Goal: Information Seeking & Learning: Understand process/instructions

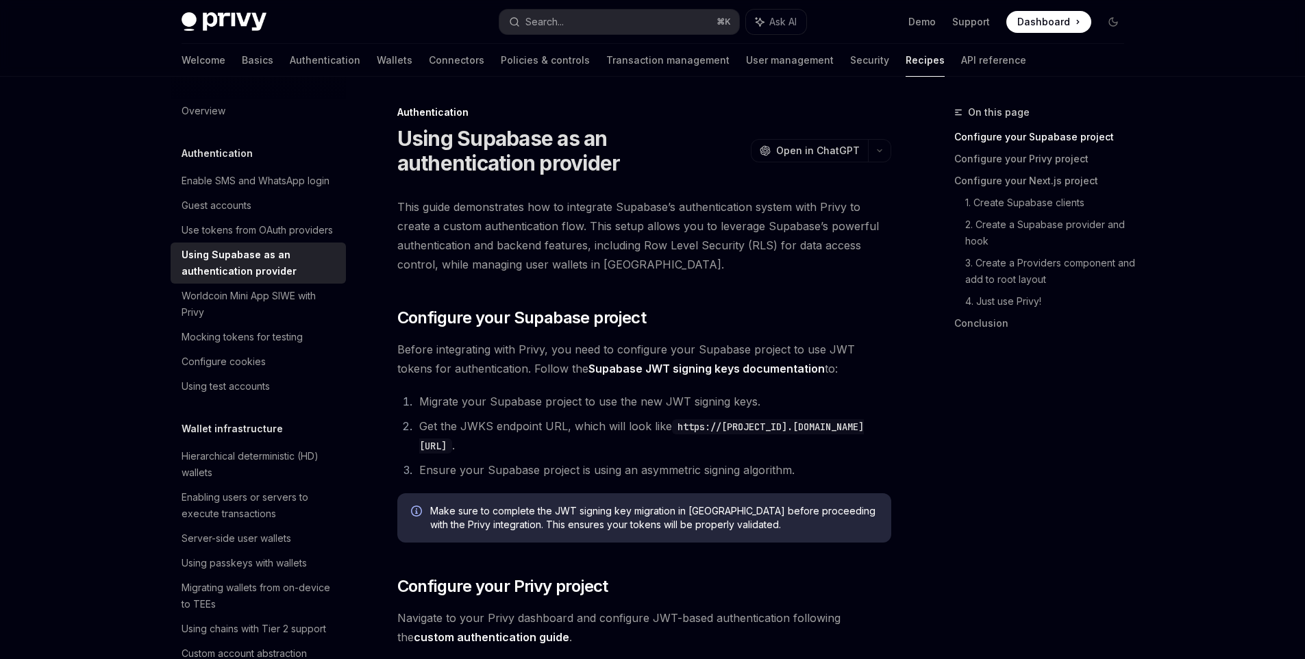
scroll to position [14, 0]
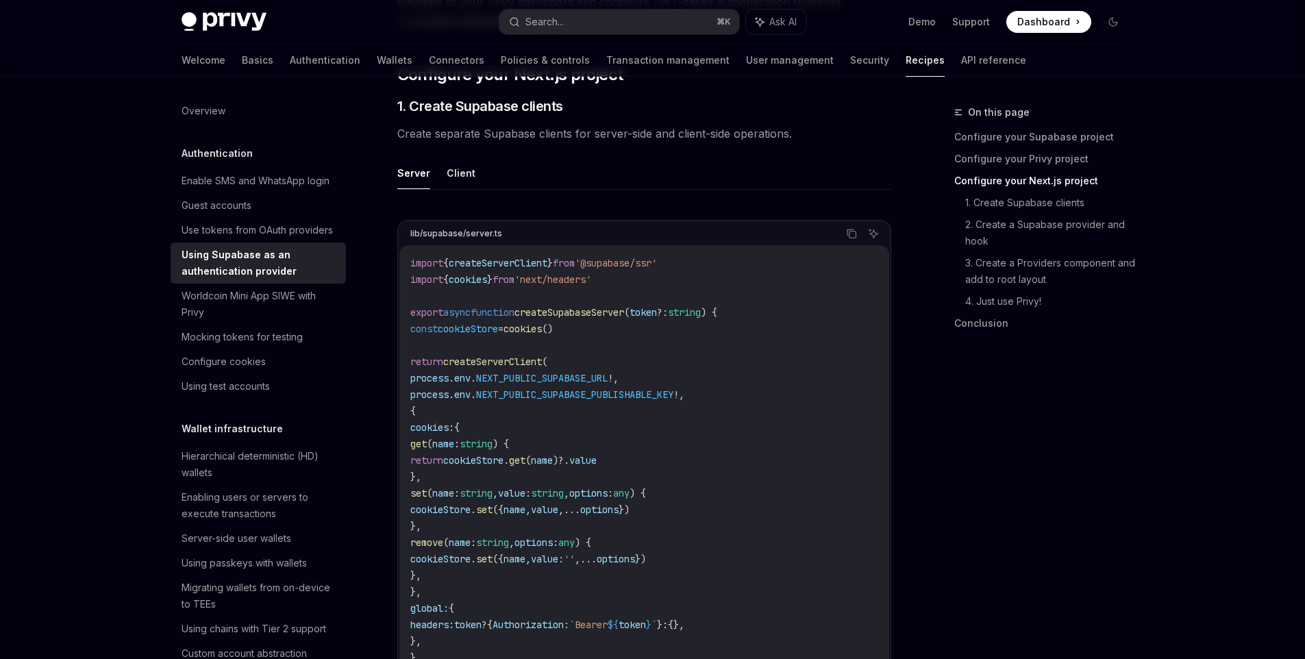
scroll to position [576, 0]
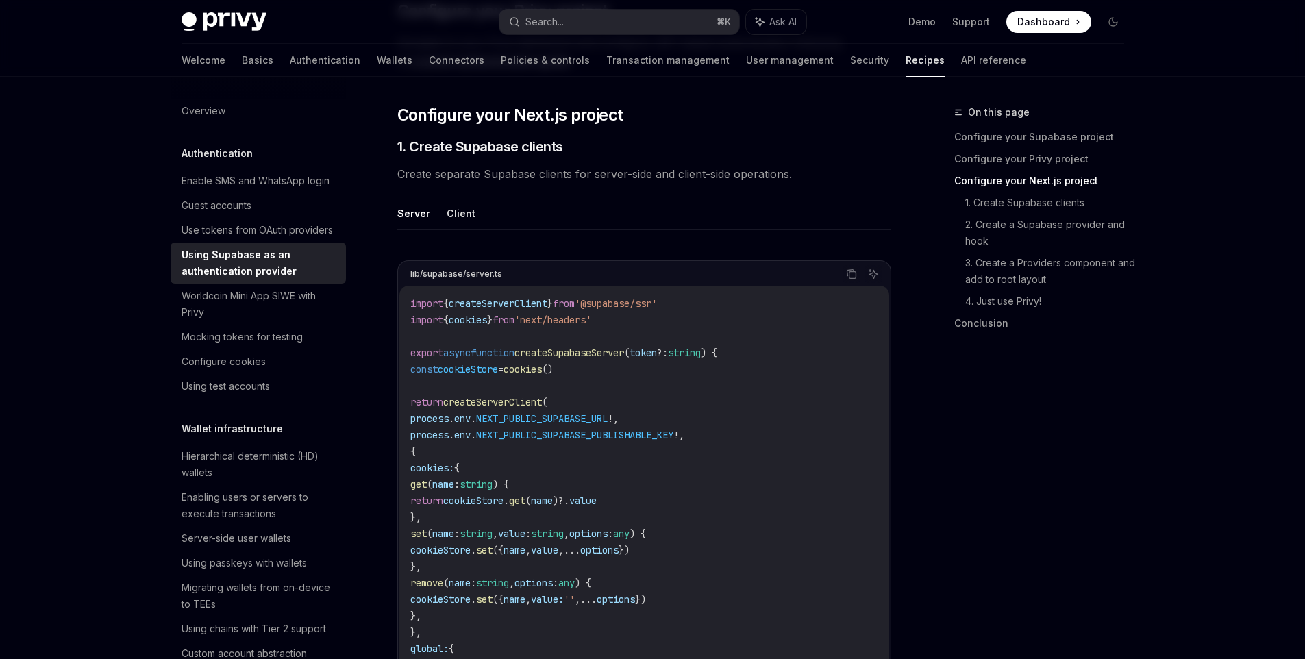
click at [456, 218] on button "Client" at bounding box center [461, 213] width 29 height 32
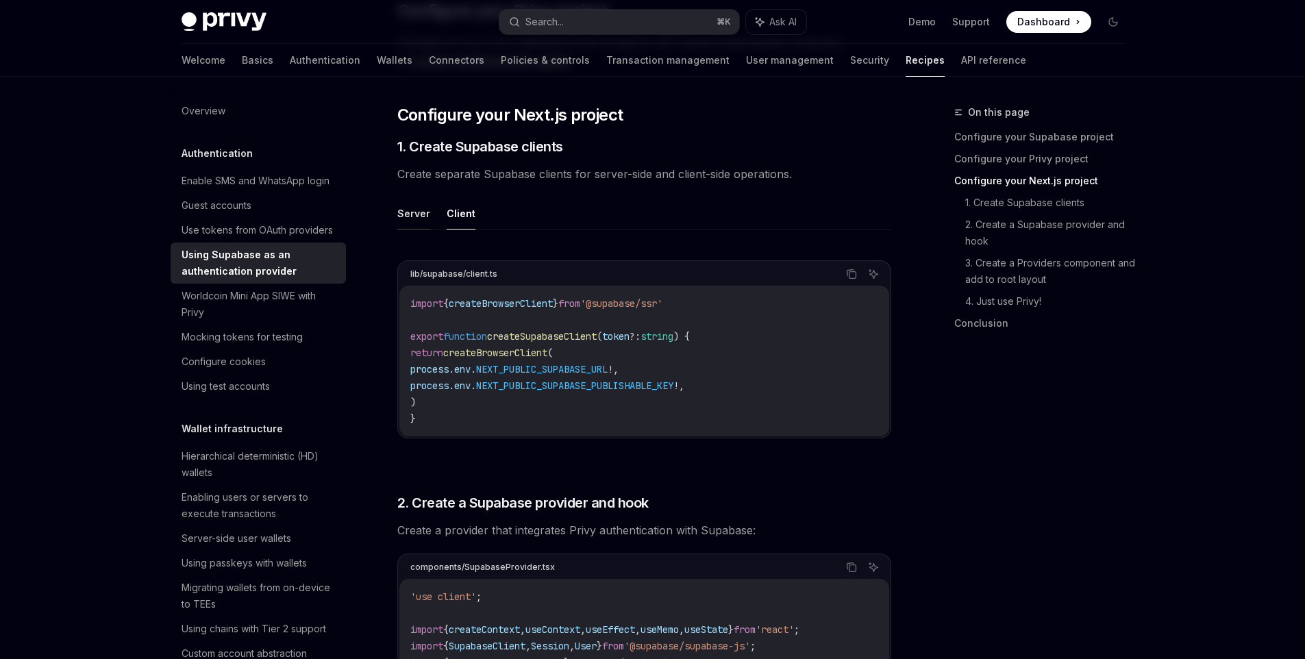
click at [416, 215] on button "Server" at bounding box center [413, 213] width 33 height 32
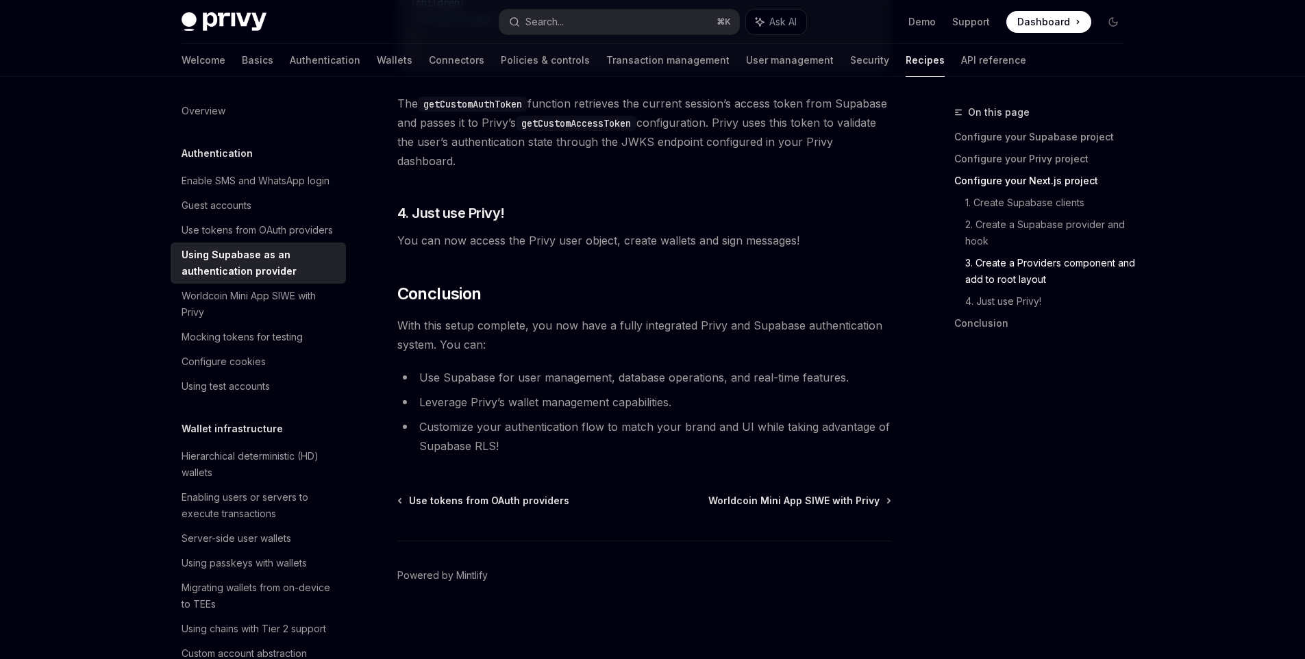
scroll to position [3470, 0]
click at [238, 238] on div "Use tokens from OAuth providers" at bounding box center [257, 230] width 151 height 16
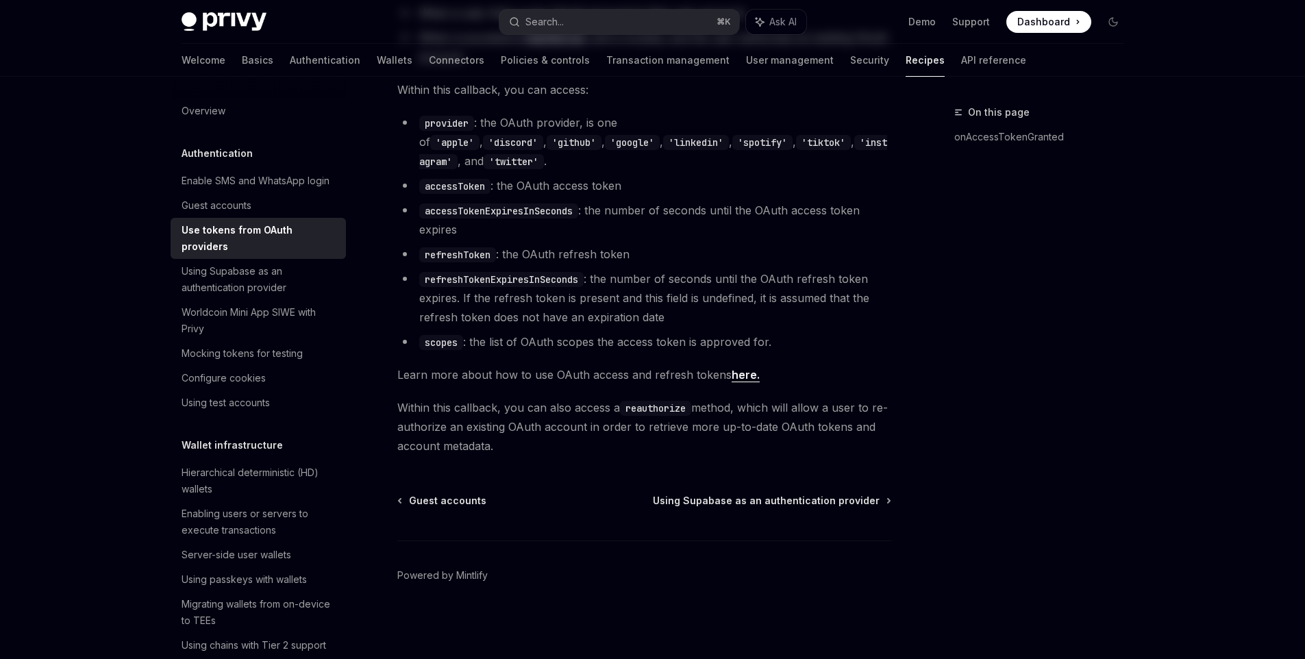
type textarea "*"
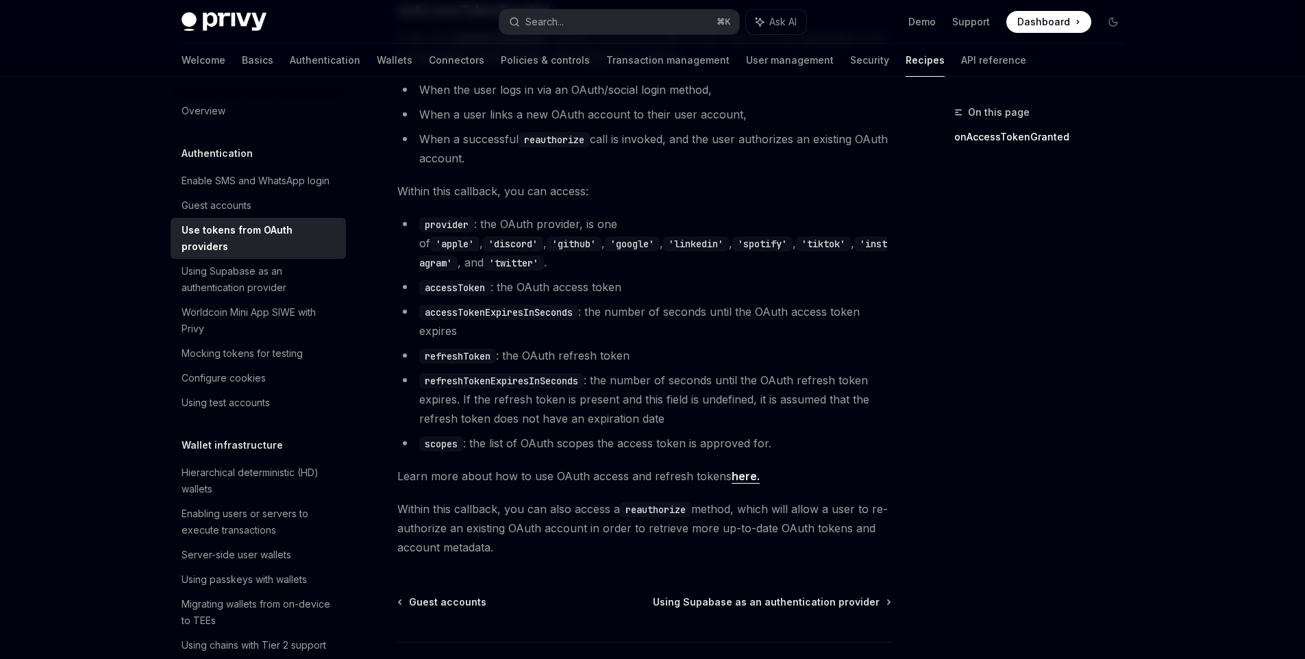
scroll to position [807, 0]
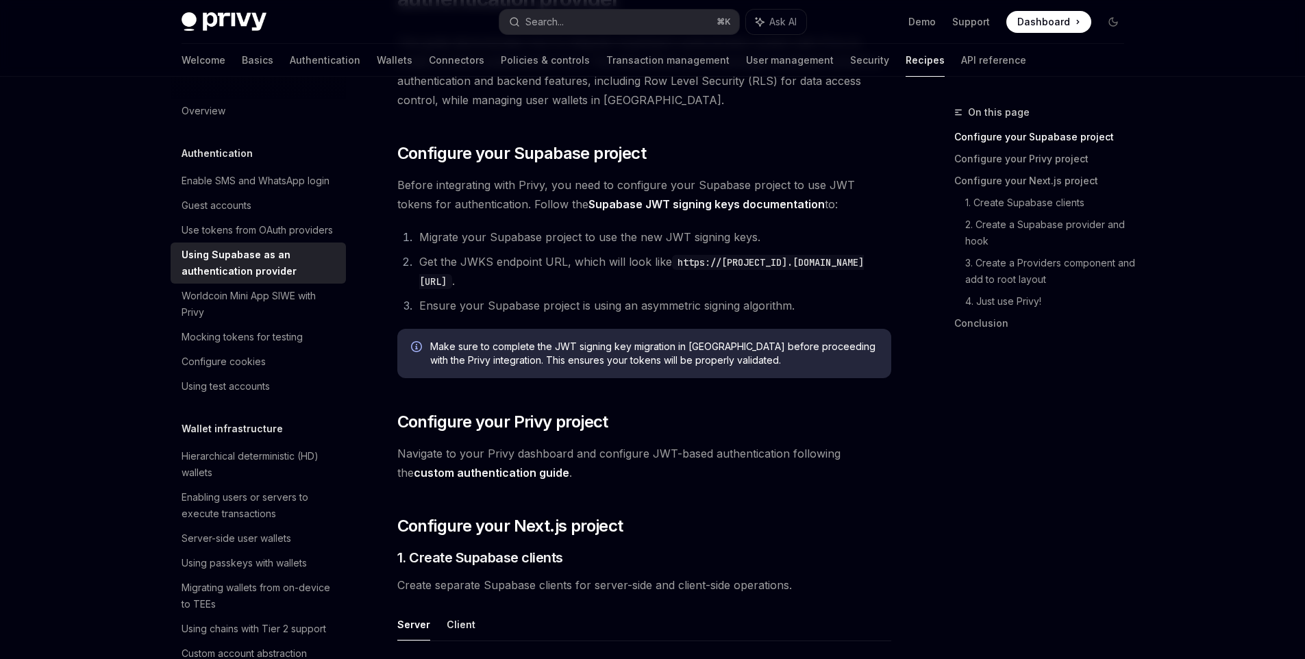
scroll to position [247, 0]
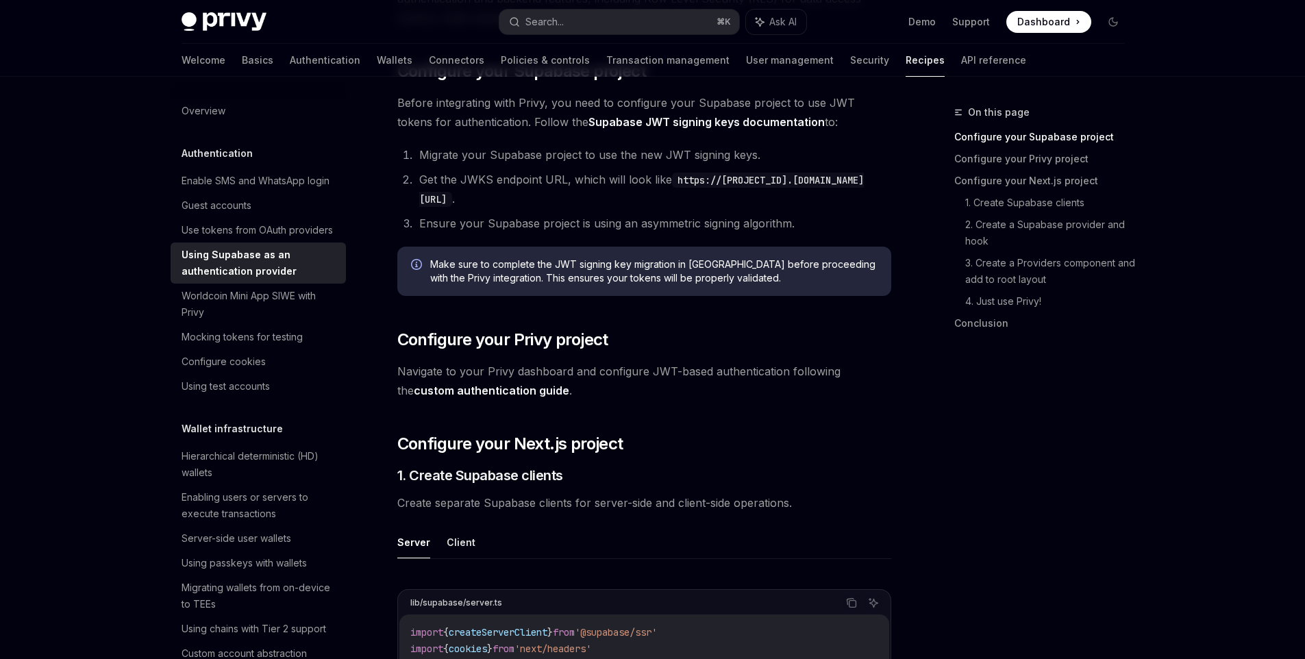
click at [927, 382] on div "On this page Configure your Supabase project Configure your Privy project Confi…" at bounding box center [1031, 381] width 208 height 555
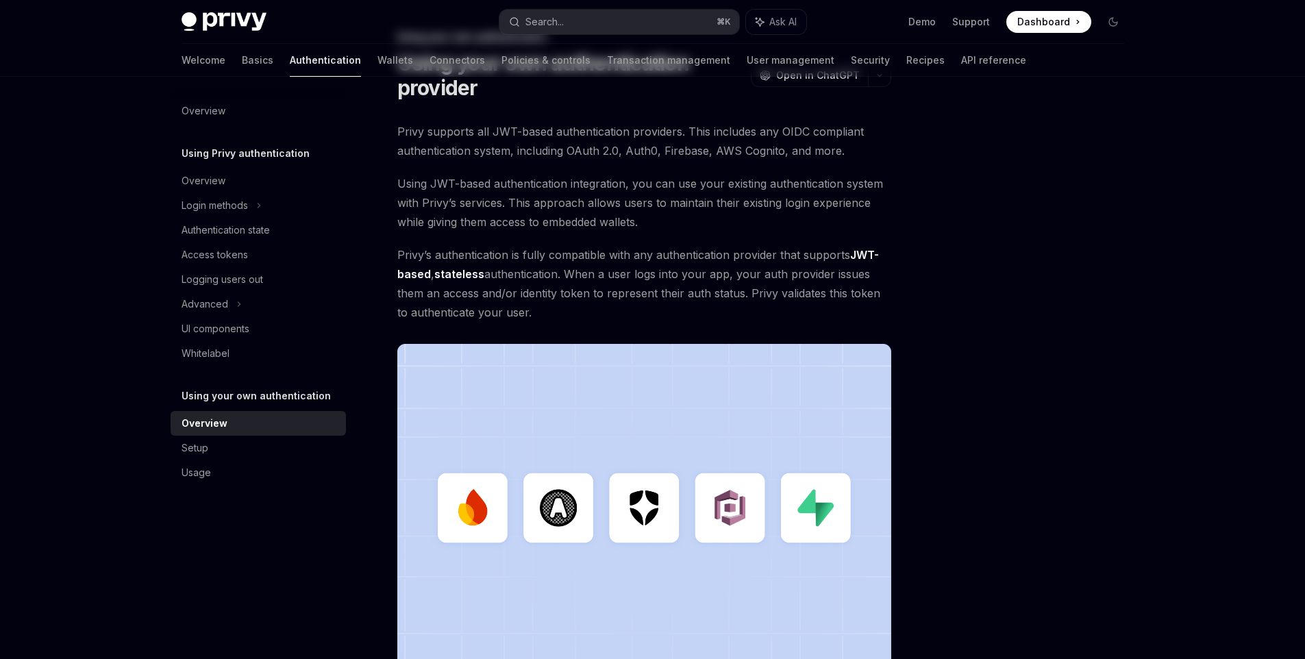
scroll to position [317, 0]
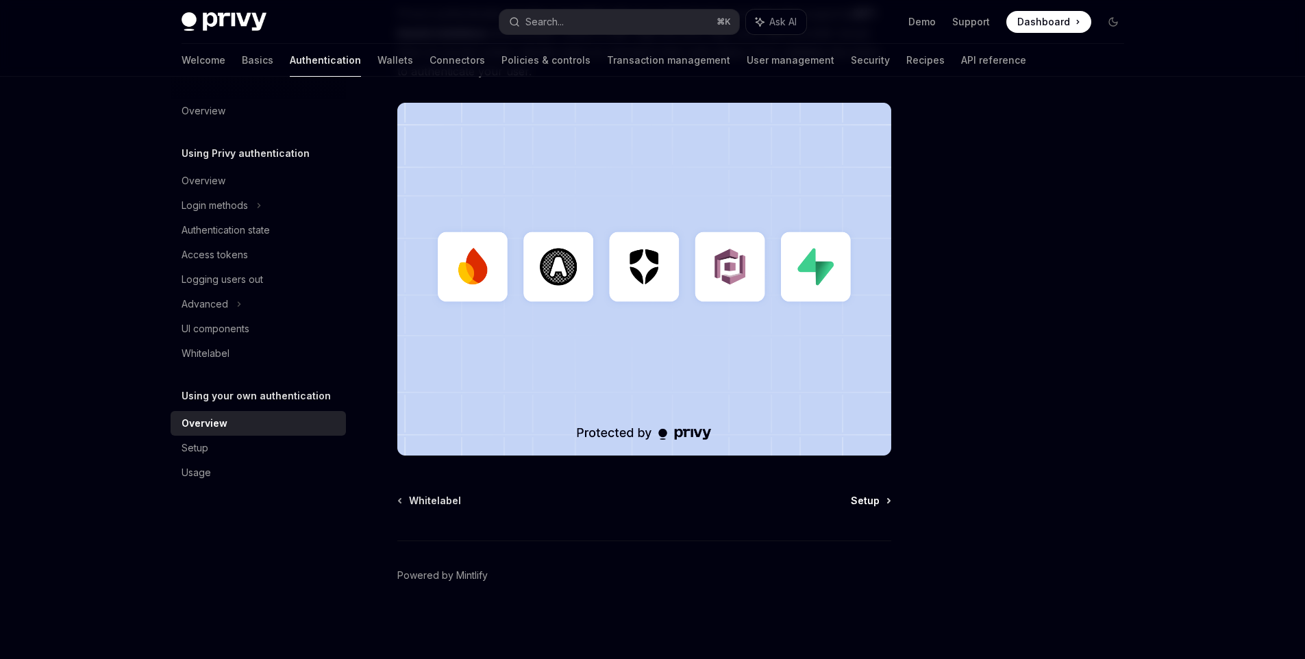
click at [870, 499] on span "Setup" at bounding box center [865, 501] width 29 height 14
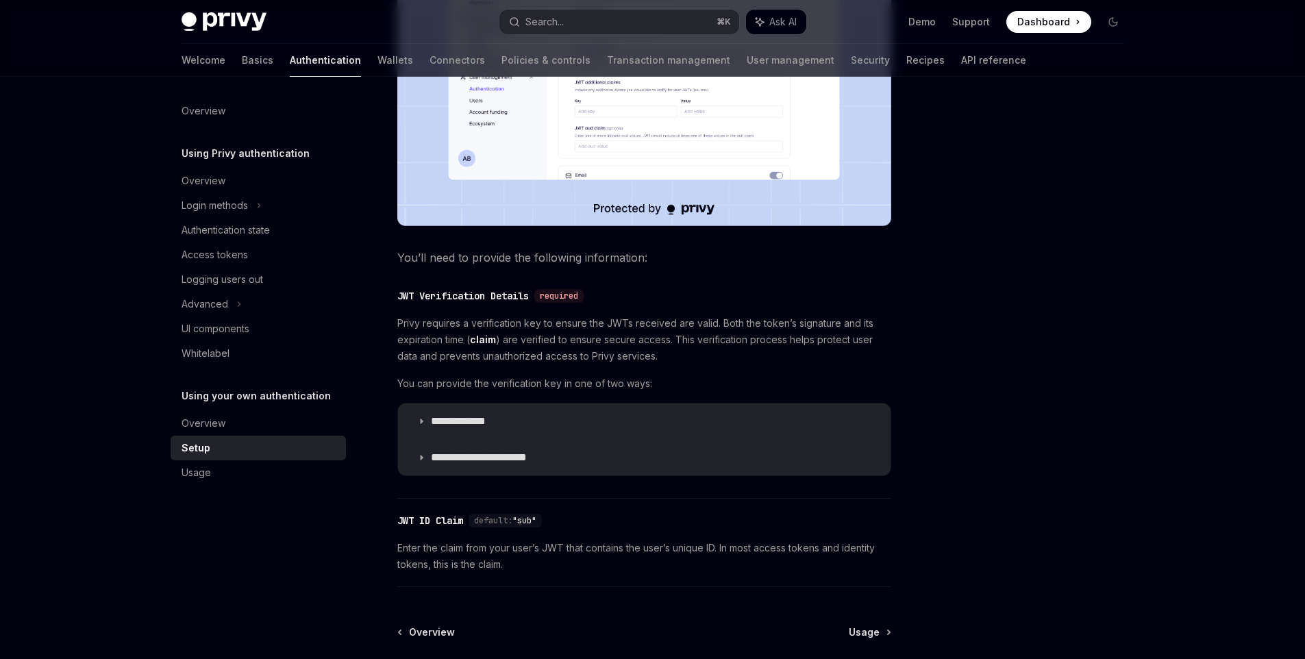
scroll to position [493, 0]
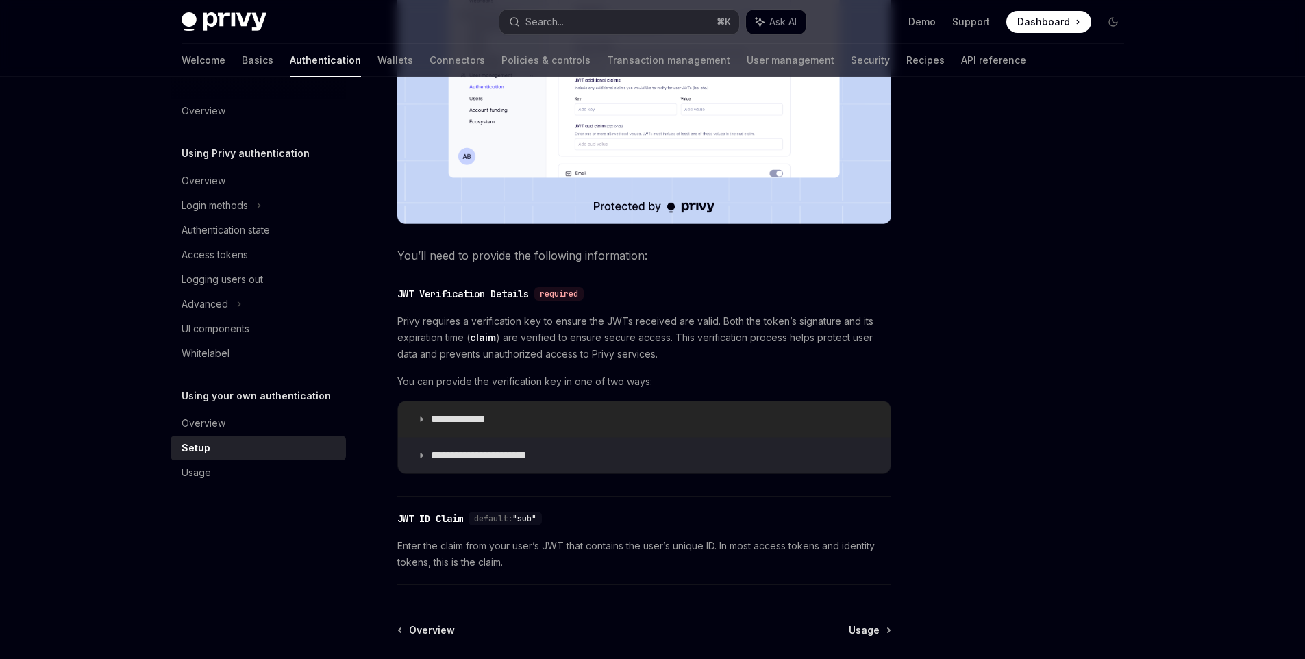
click at [458, 415] on p "**********" at bounding box center [472, 420] width 82 height 14
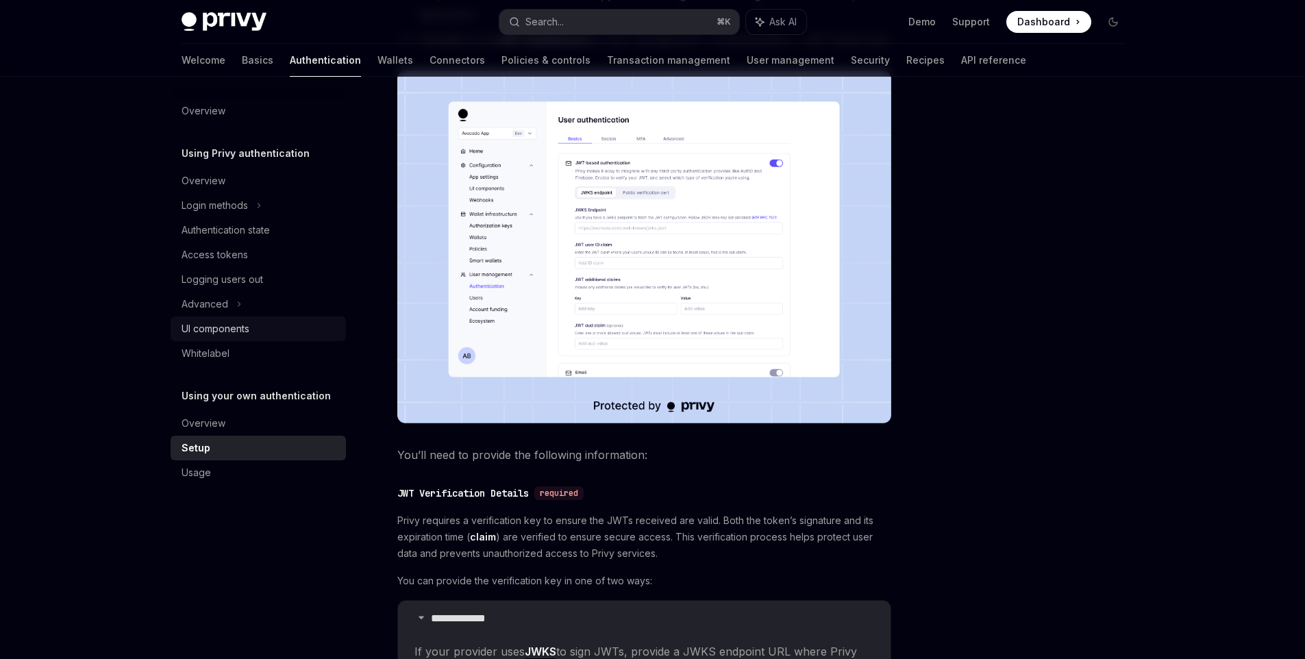
scroll to position [254, 0]
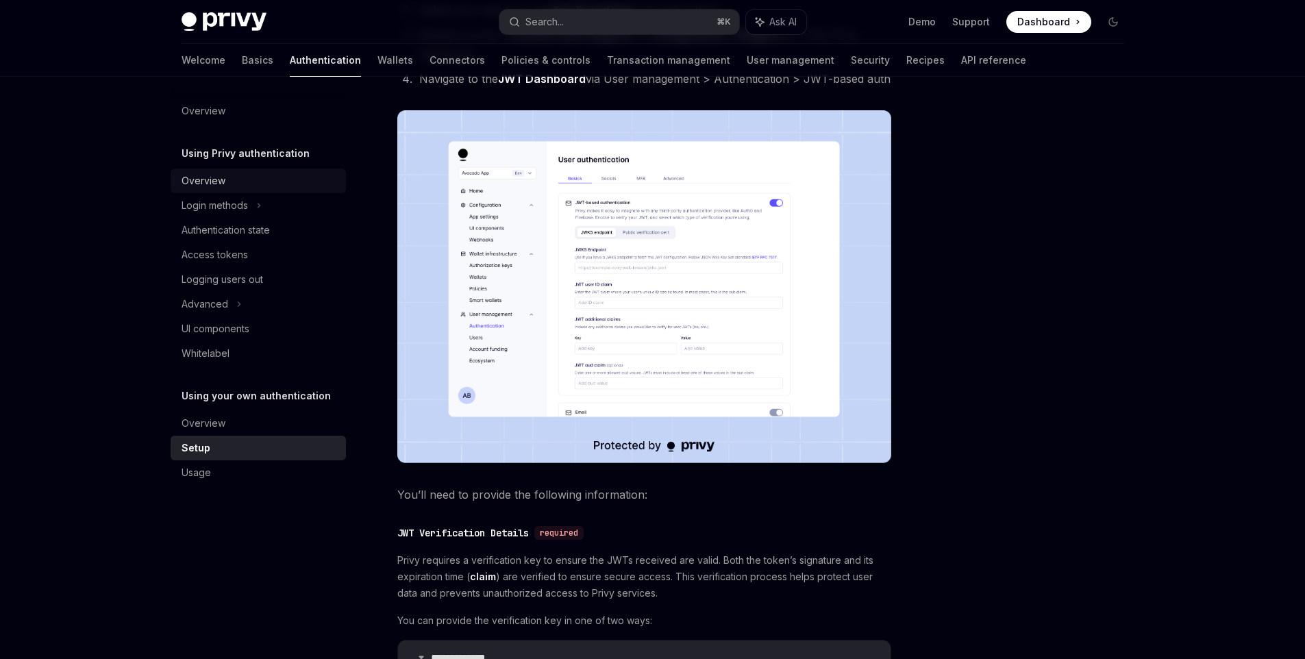
click at [199, 183] on div "Overview" at bounding box center [204, 181] width 44 height 16
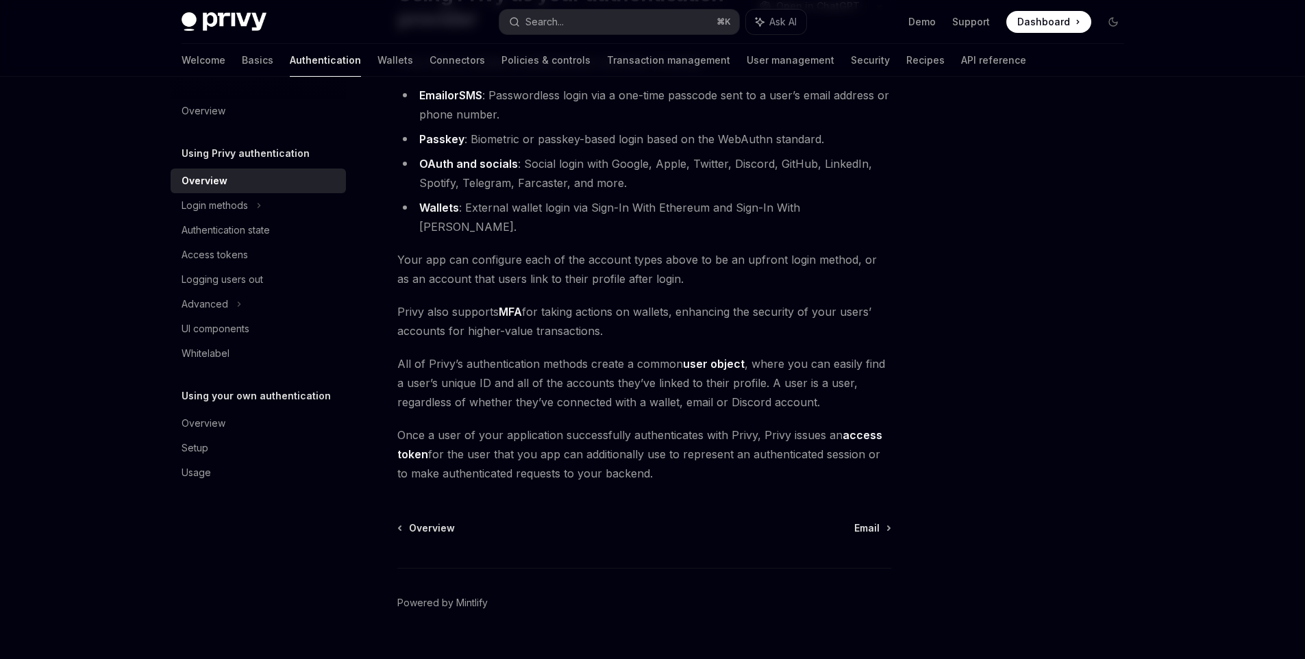
scroll to position [153, 0]
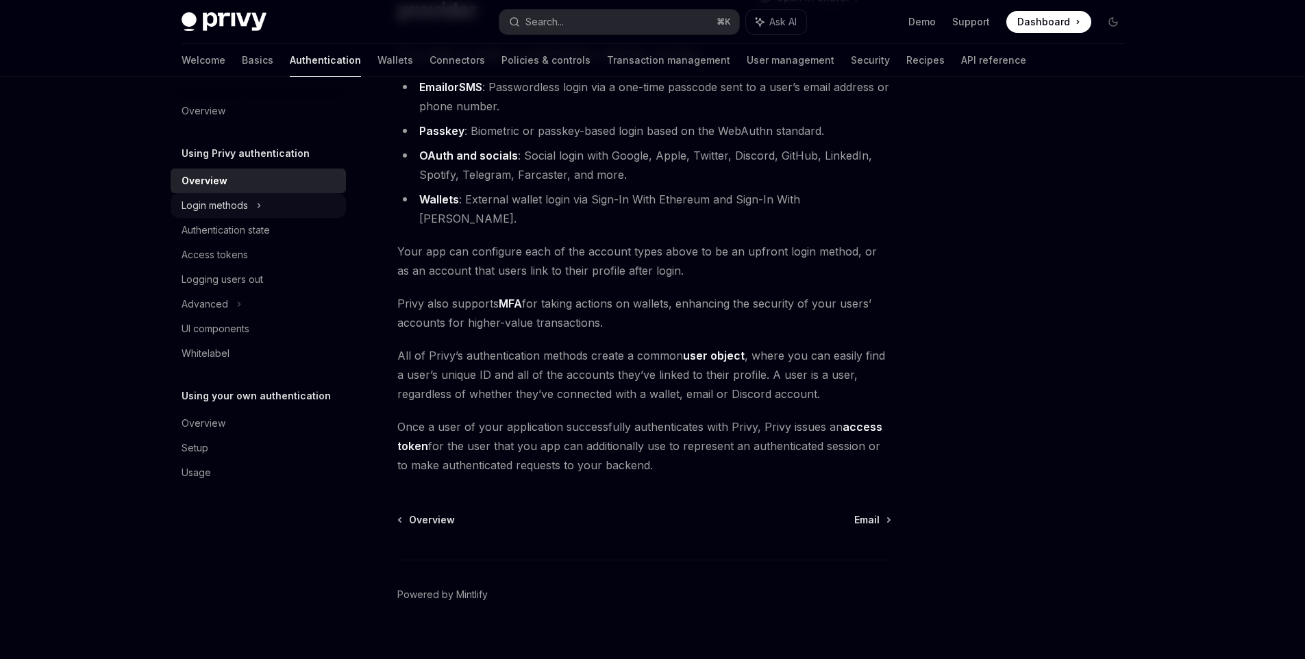
click at [226, 212] on div "Login methods" at bounding box center [215, 205] width 66 height 16
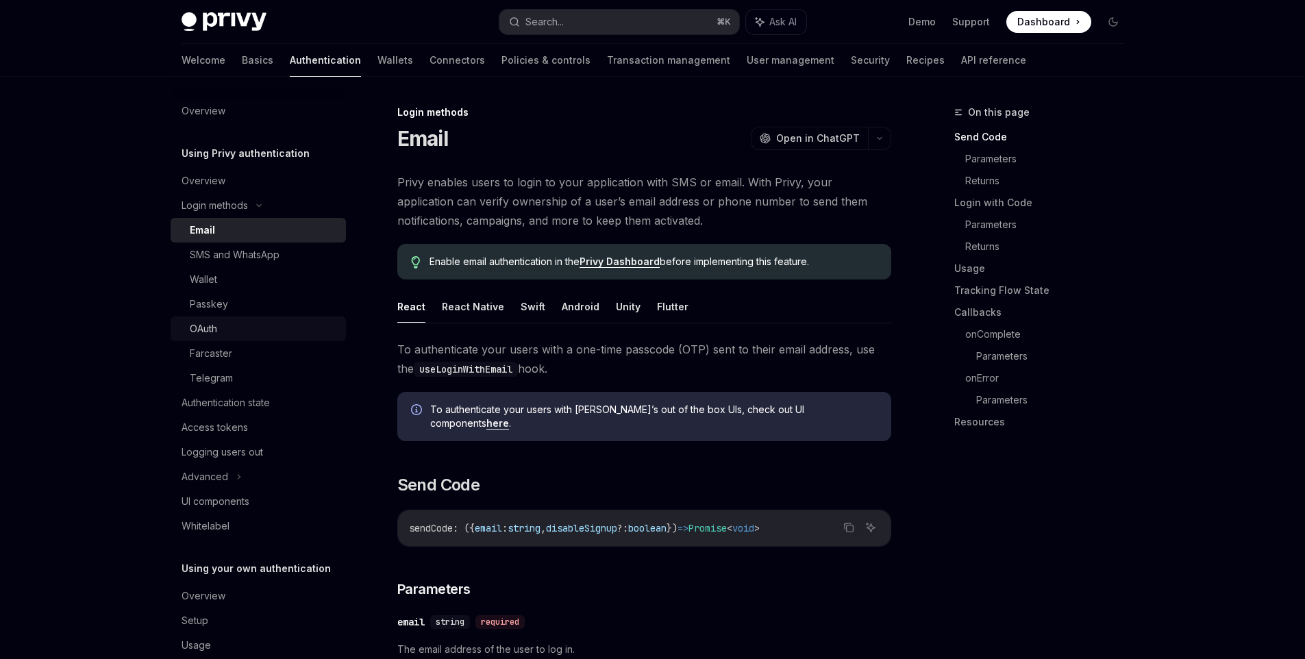
click at [217, 328] on div "OAuth" at bounding box center [203, 329] width 27 height 16
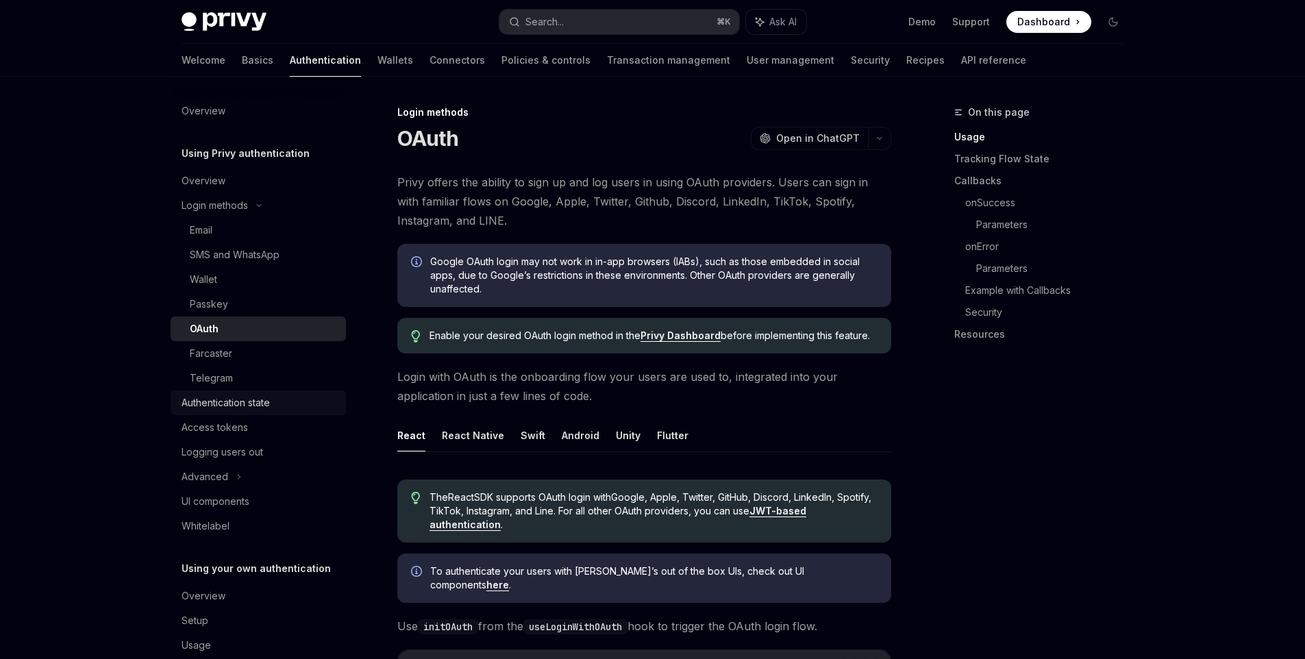
click at [209, 406] on div "Authentication state" at bounding box center [226, 403] width 88 height 16
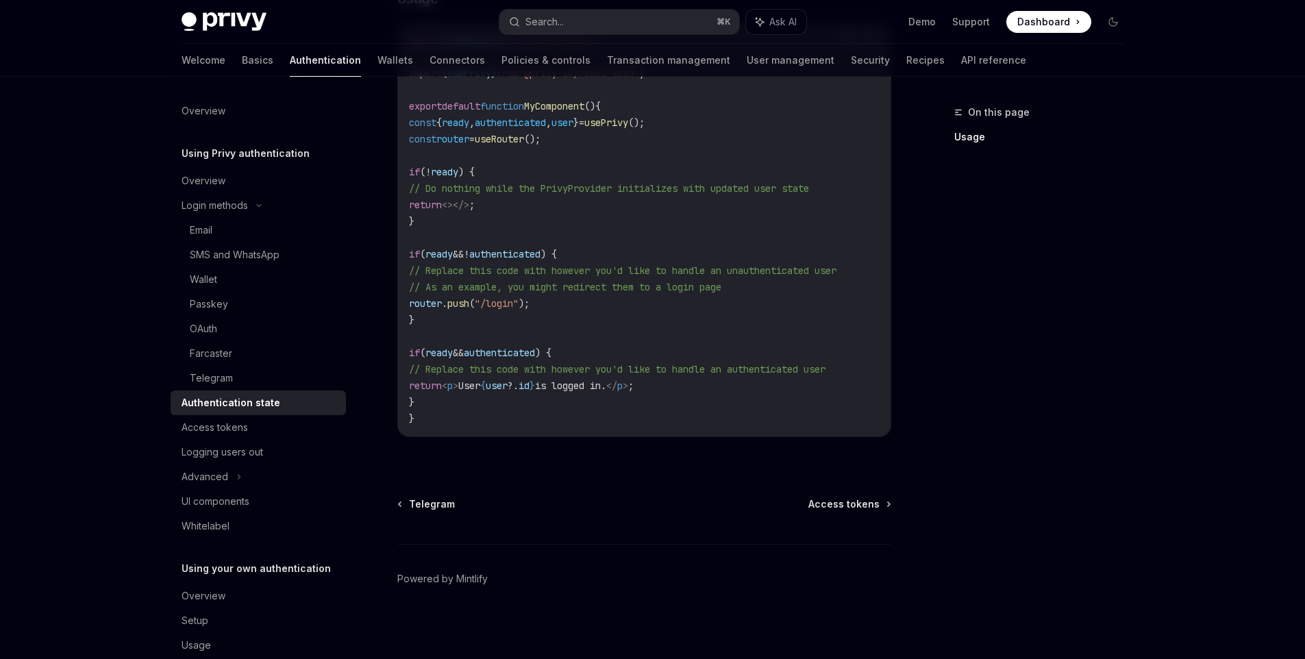
scroll to position [507, 0]
click at [262, 432] on div "Access tokens" at bounding box center [260, 427] width 156 height 16
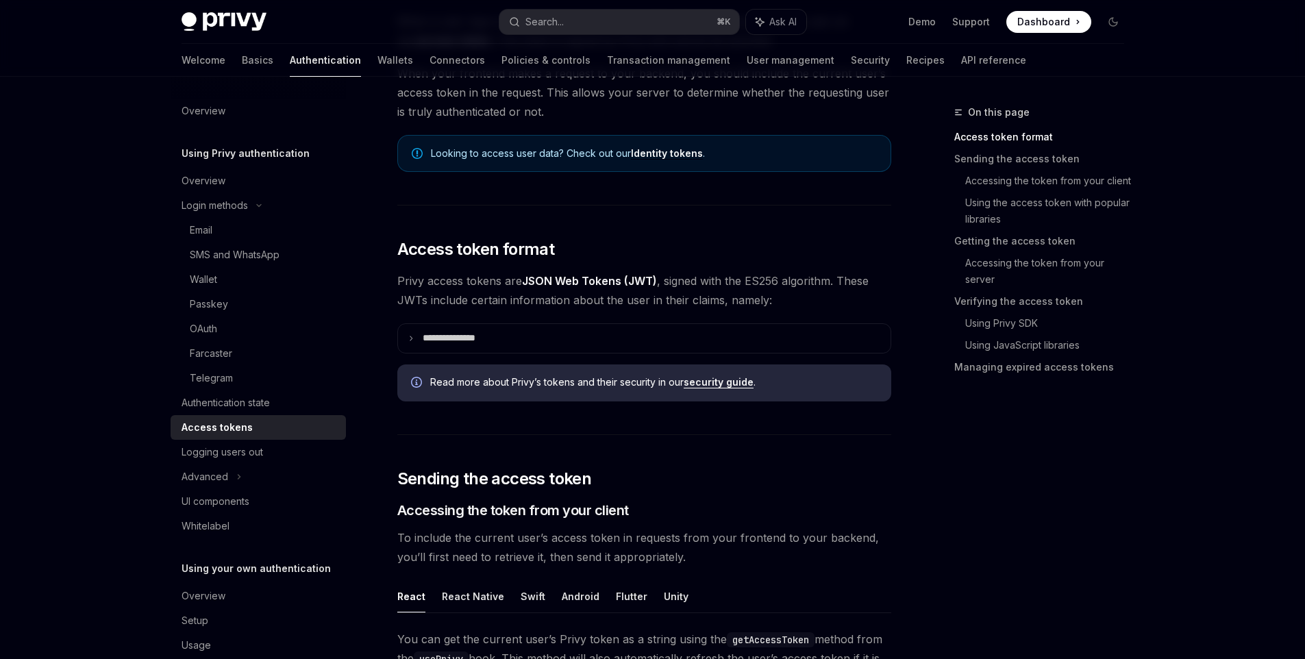
scroll to position [164, 0]
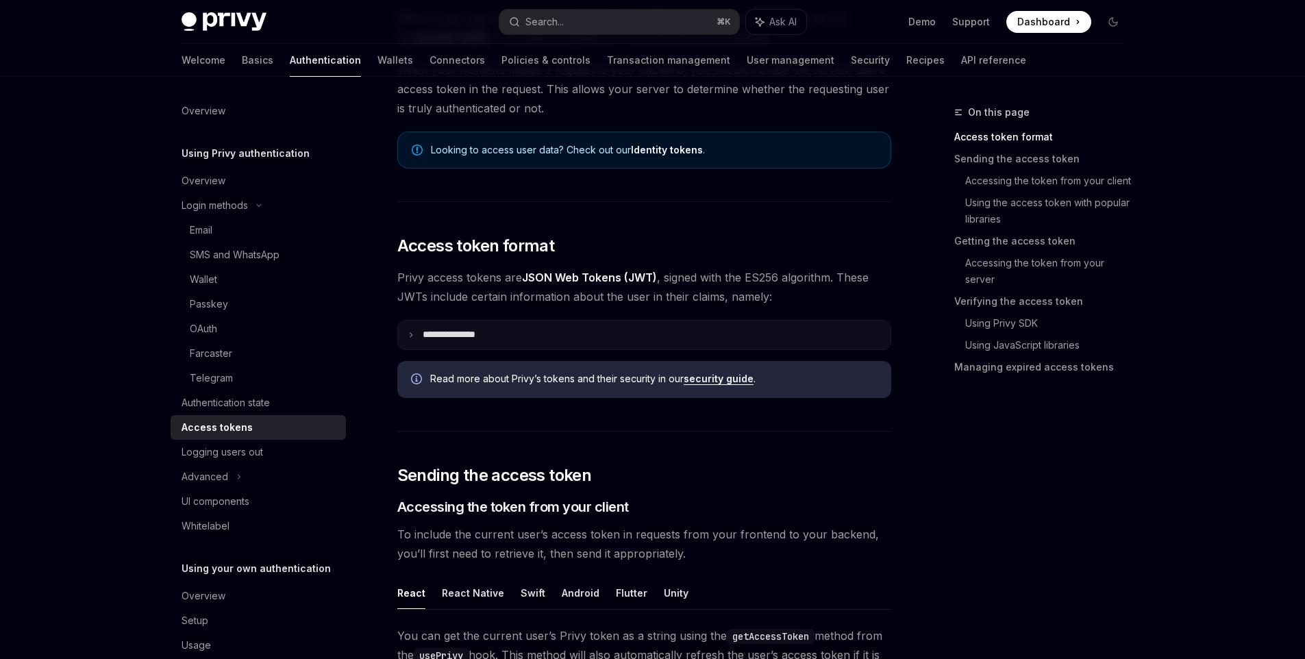
click at [402, 334] on summary "**********" at bounding box center [644, 335] width 493 height 29
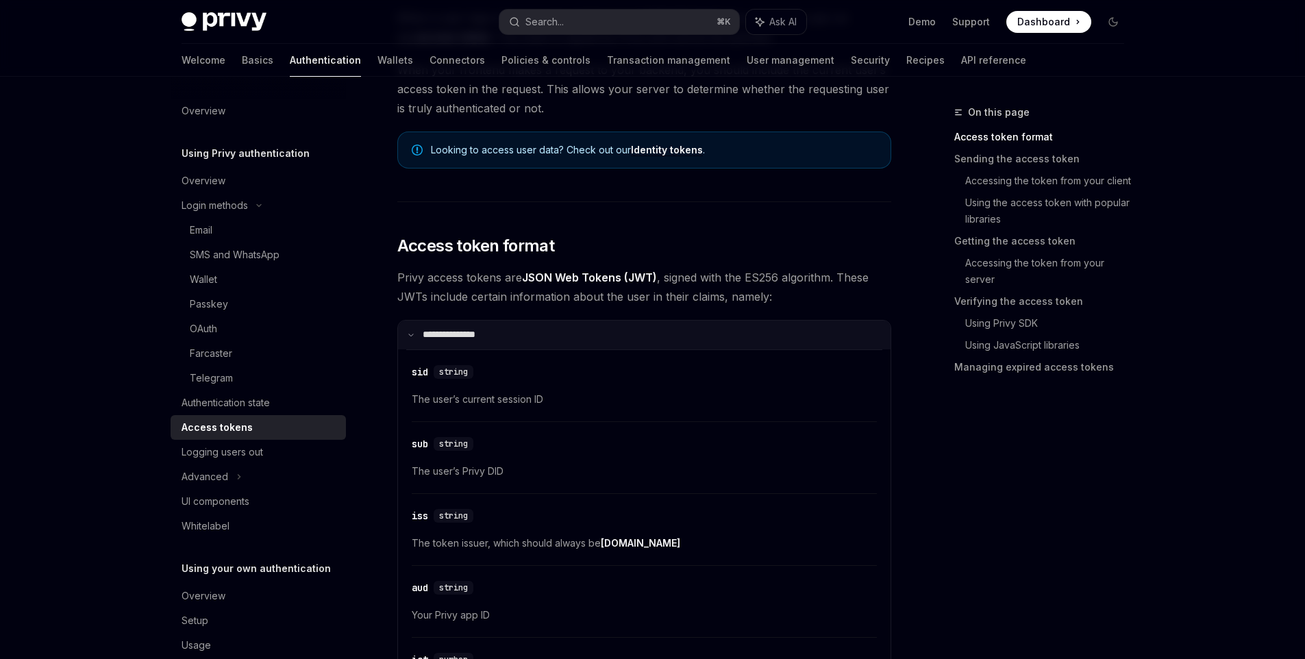
click at [410, 329] on summary "**********" at bounding box center [644, 335] width 493 height 29
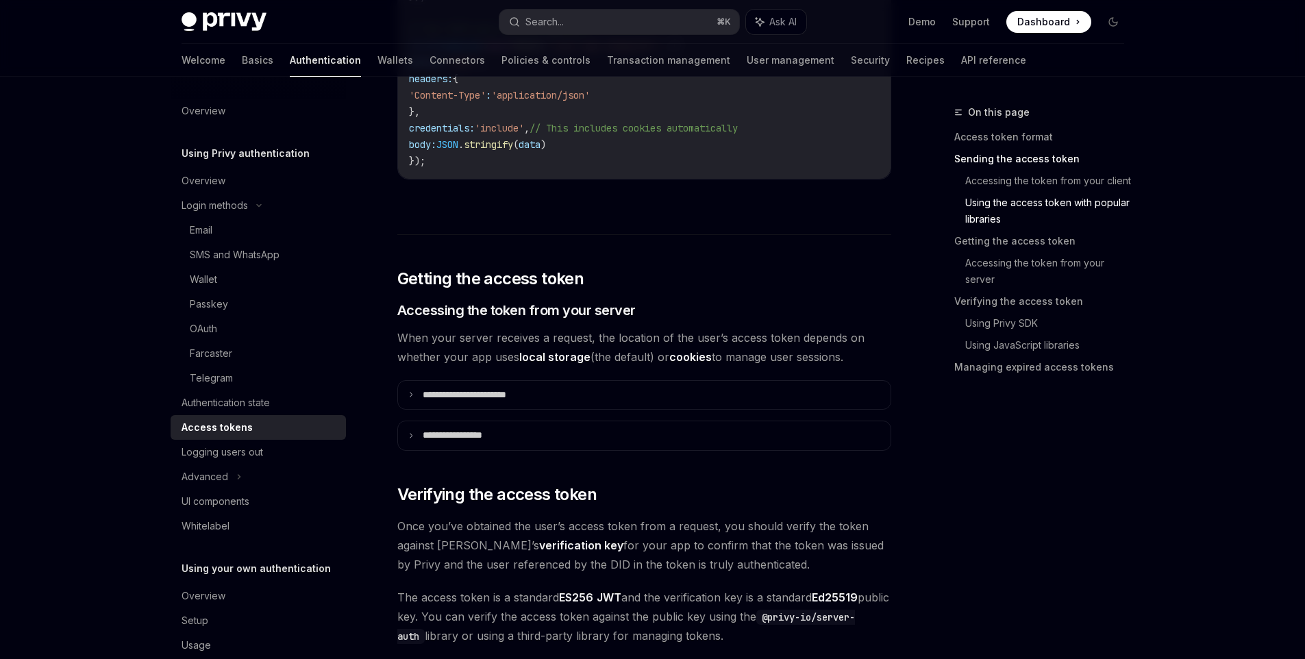
scroll to position [1645, 0]
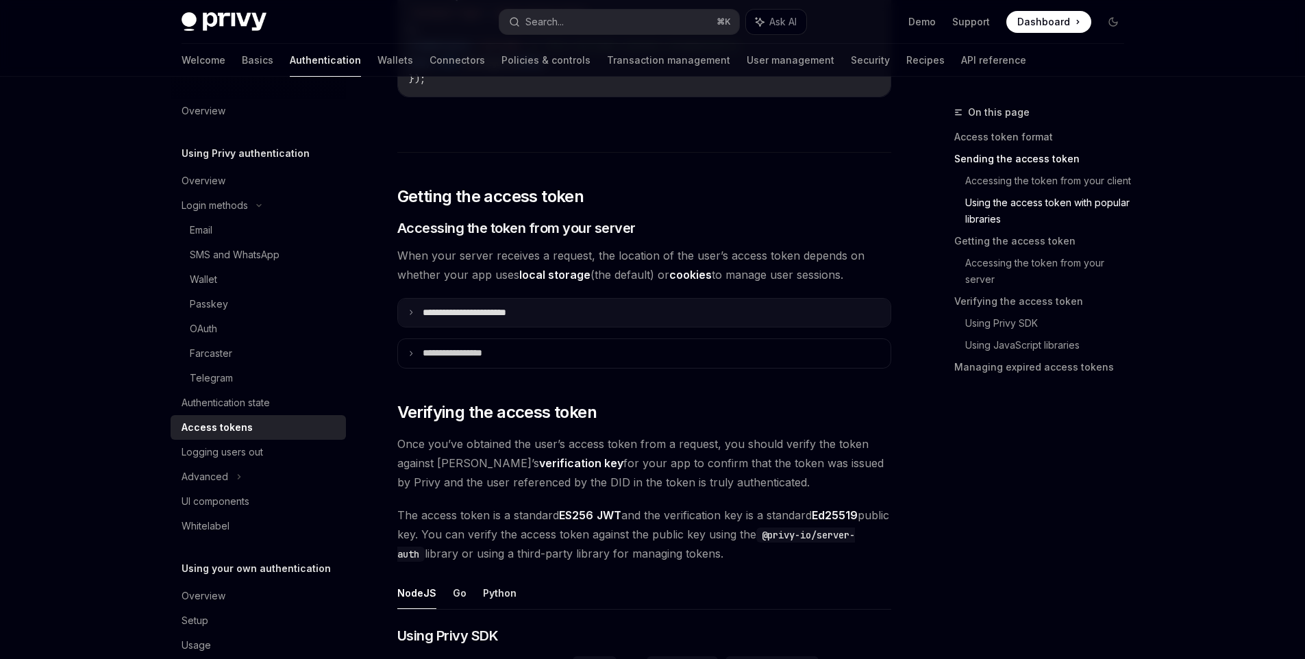
click at [465, 308] on p "**********" at bounding box center [480, 313] width 114 height 12
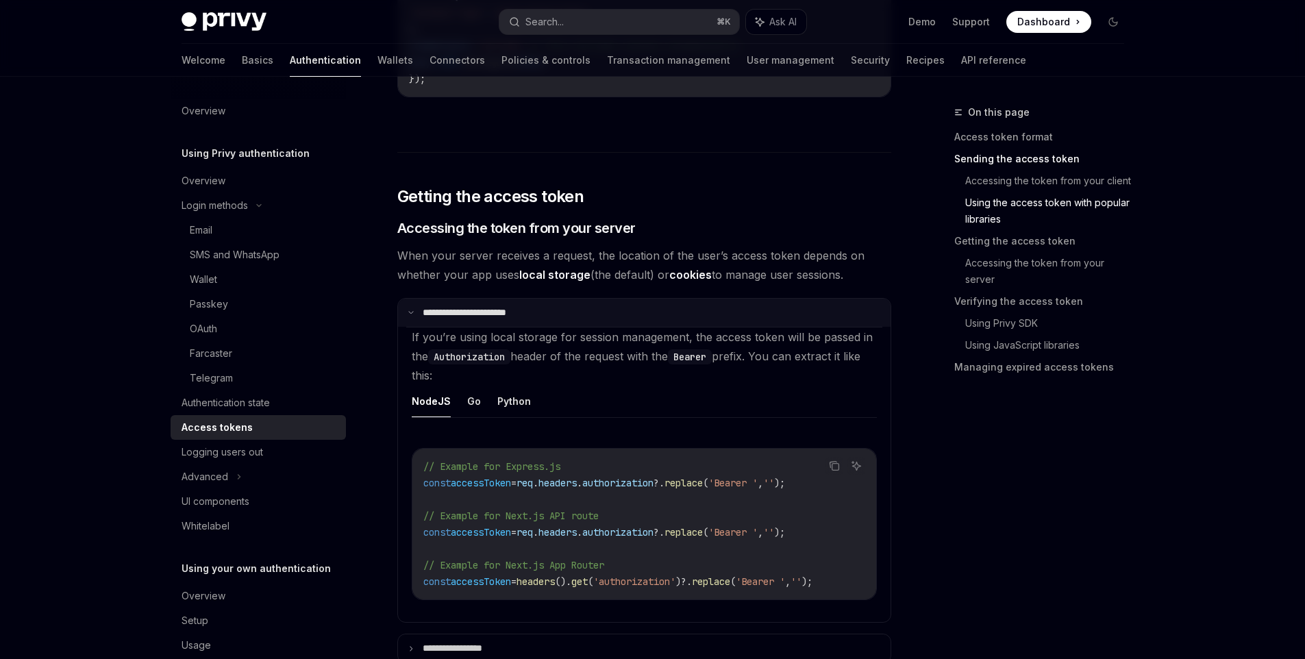
click at [432, 311] on p "**********" at bounding box center [478, 313] width 110 height 12
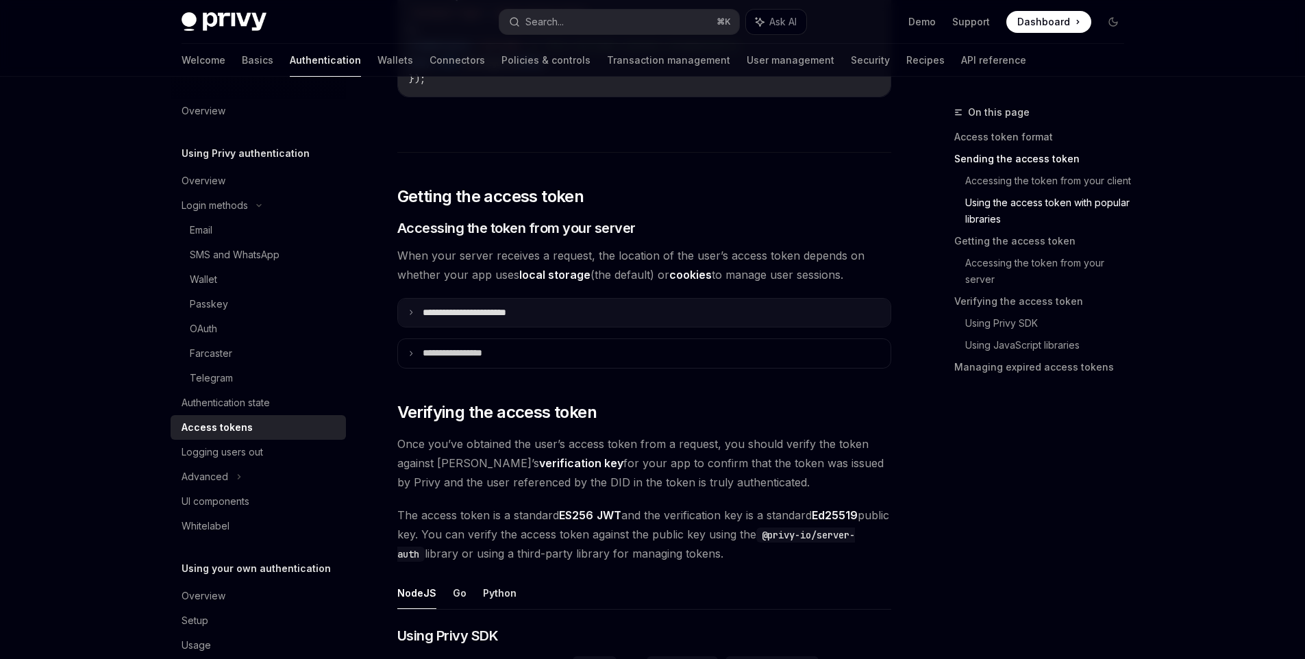
click at [432, 311] on p "**********" at bounding box center [480, 313] width 114 height 12
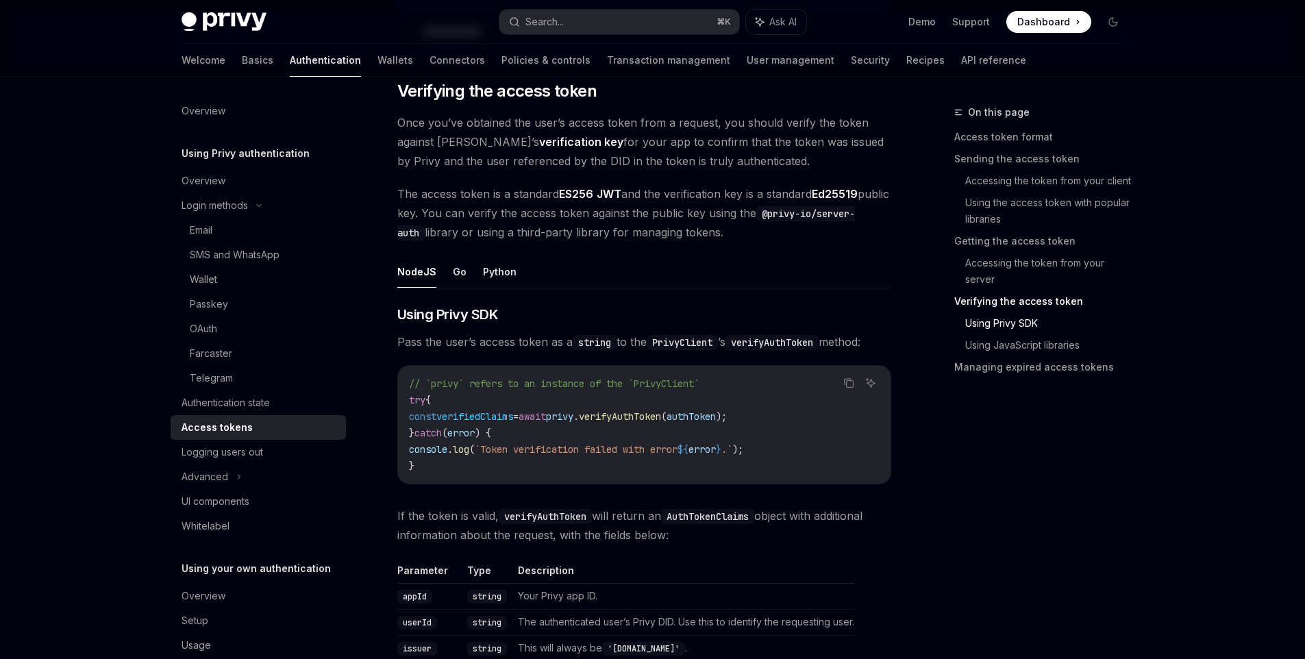
scroll to position [2303, 0]
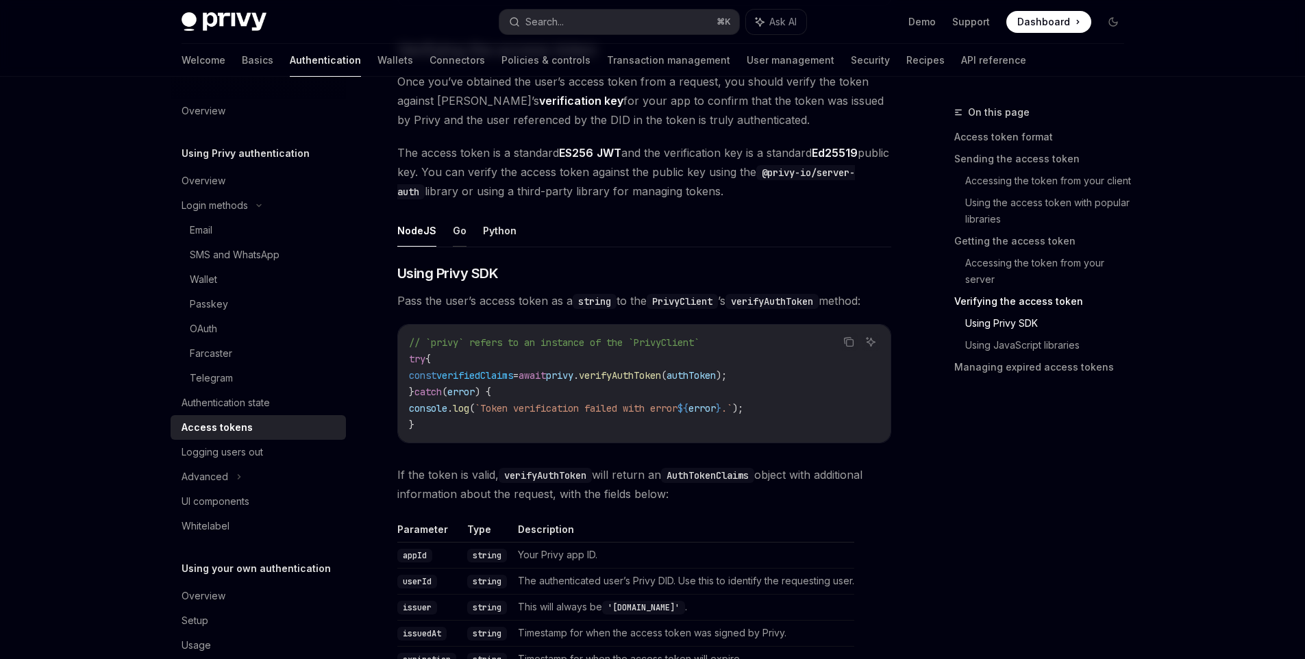
click at [453, 237] on button "Go" at bounding box center [460, 230] width 14 height 32
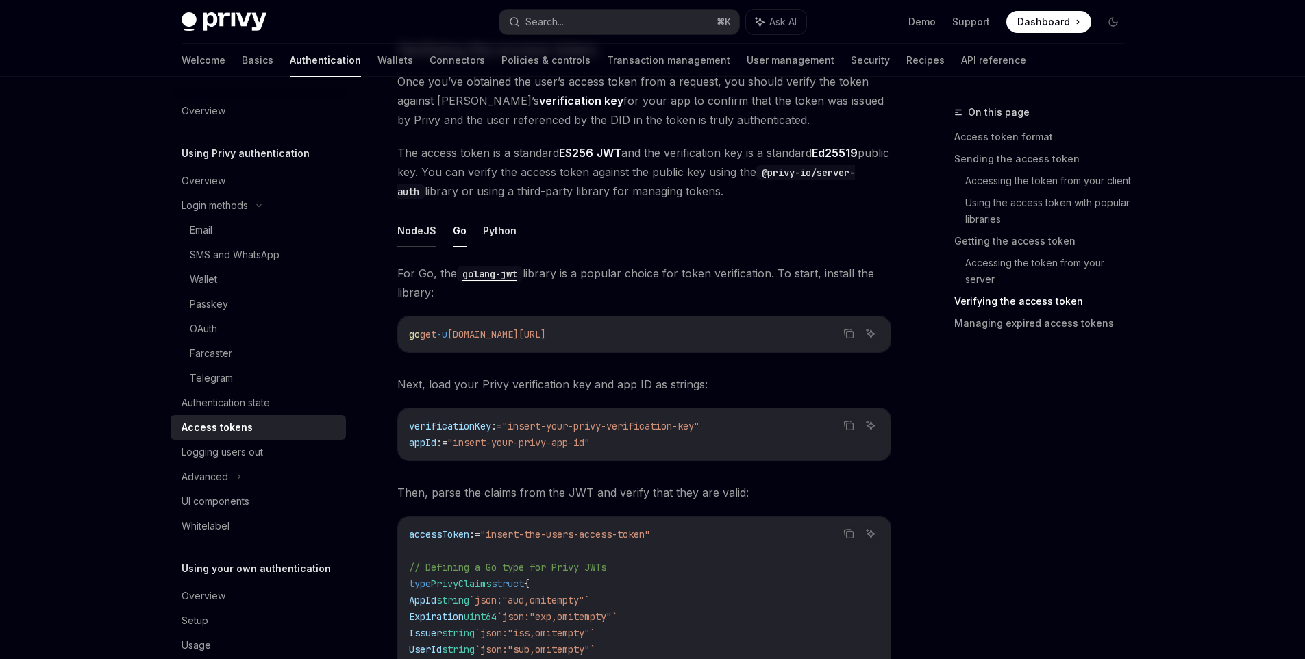
click at [406, 242] on button "NodeJS" at bounding box center [416, 230] width 39 height 32
type textarea "*"
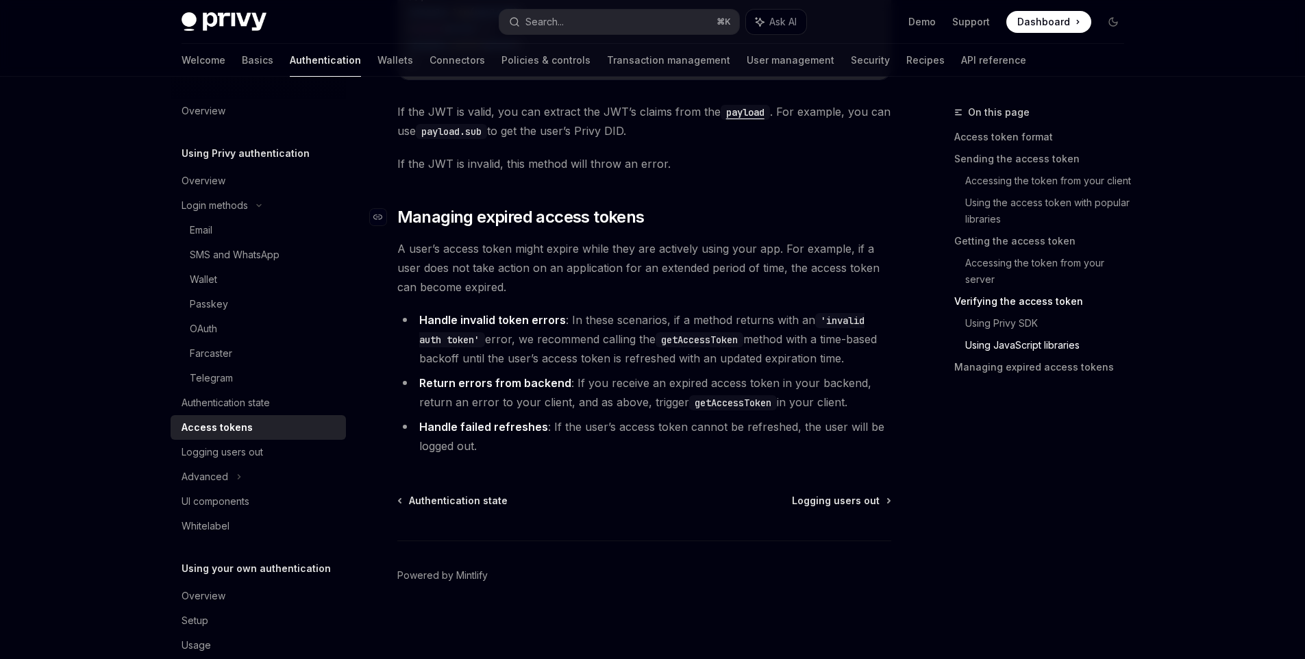
scroll to position [3811, 0]
click at [1045, 491] on div "On this page Access token format Sending the access token Accessing the token f…" at bounding box center [1031, 381] width 208 height 555
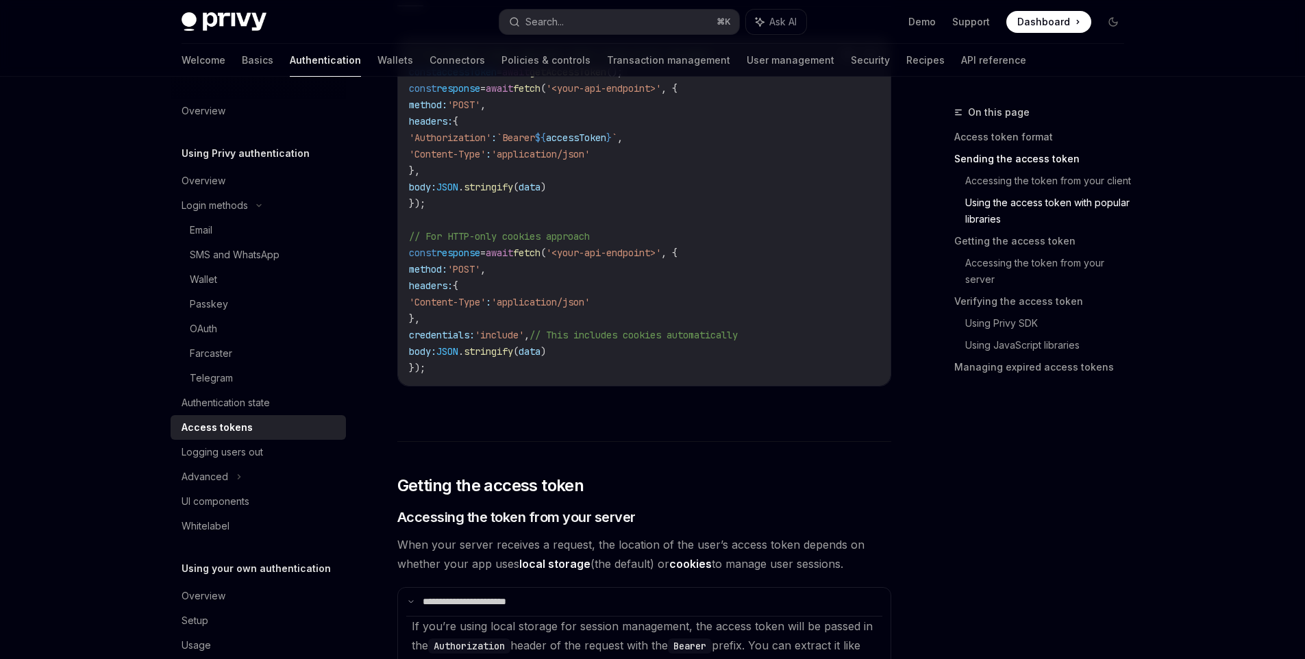
scroll to position [1361, 0]
